Goal: Task Accomplishment & Management: Use online tool/utility

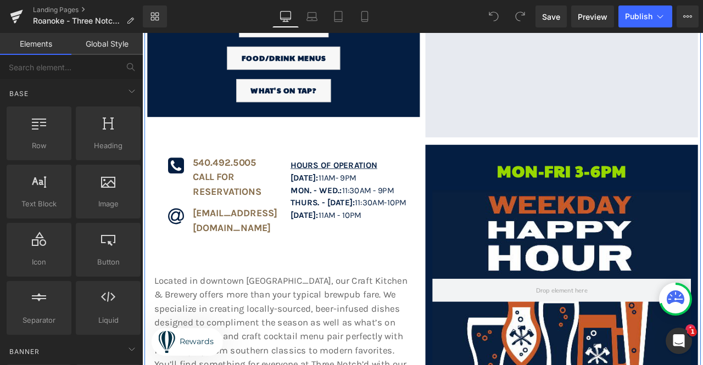
scroll to position [330, 0]
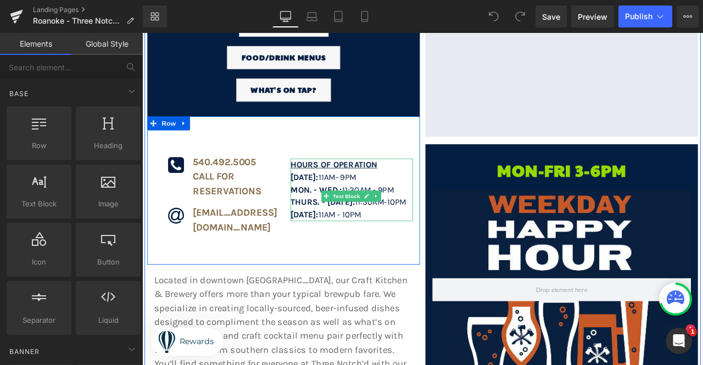
click at [365, 198] on span "11Am" at bounding box center [361, 204] width 20 height 12
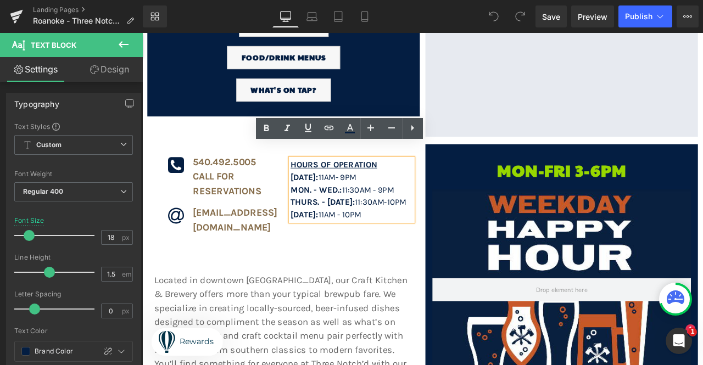
click at [364, 198] on span "11Am" at bounding box center [361, 204] width 20 height 12
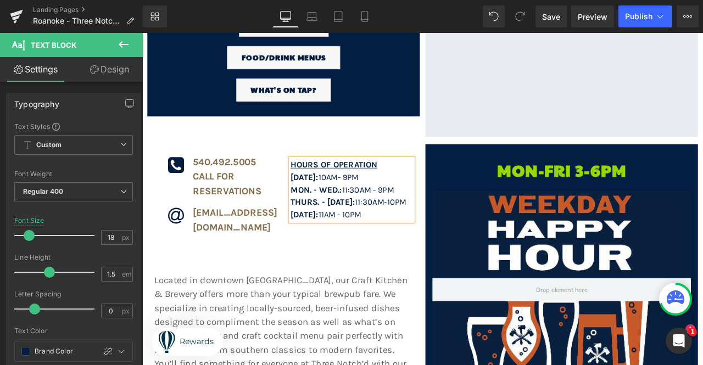
click at [374, 247] on span "[DATE]: 11Am - 10PM" at bounding box center [360, 248] width 84 height 12
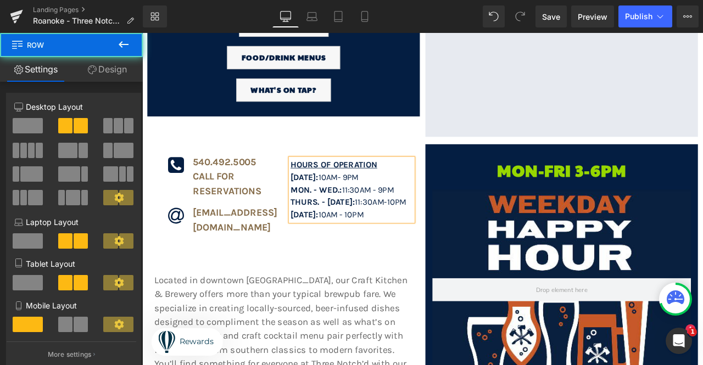
click at [408, 274] on div "Hours of Operation [DATE]: 10Am - 9pm MON. - Wed.: 11:30Am - 9PM Thurs. - [DATE…" at bounding box center [391, 219] width 162 height 166
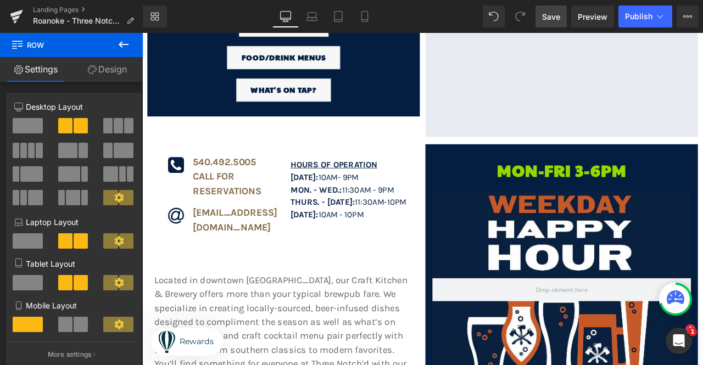
click at [560, 19] on span "Save" at bounding box center [551, 17] width 18 height 12
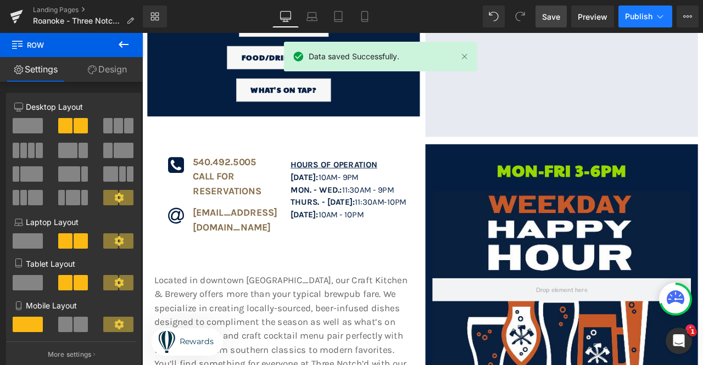
click at [640, 15] on span "Publish" at bounding box center [638, 16] width 27 height 9
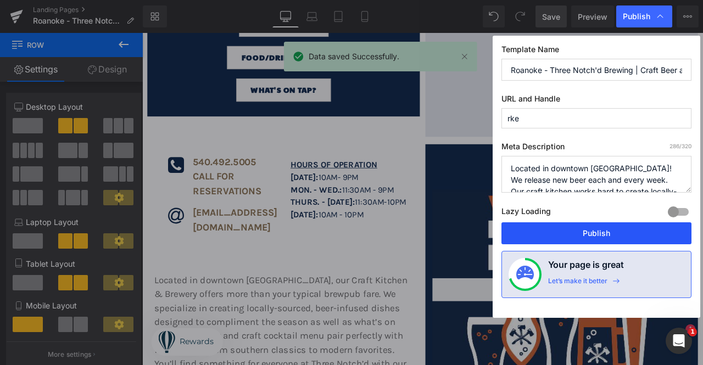
click at [593, 229] on button "Publish" at bounding box center [597, 234] width 190 height 22
